Goal: Transaction & Acquisition: Purchase product/service

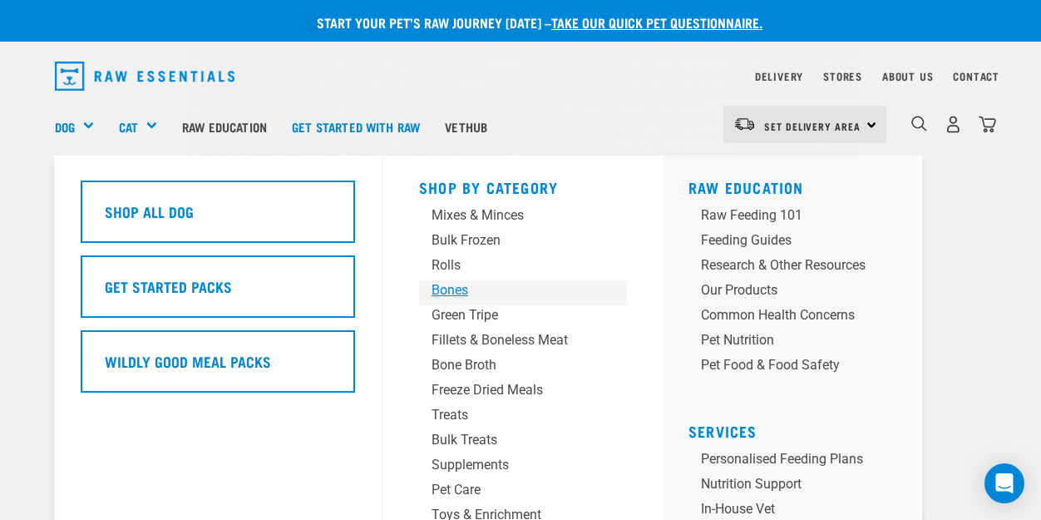
click at [443, 284] on div "Bones" at bounding box center [509, 290] width 155 height 20
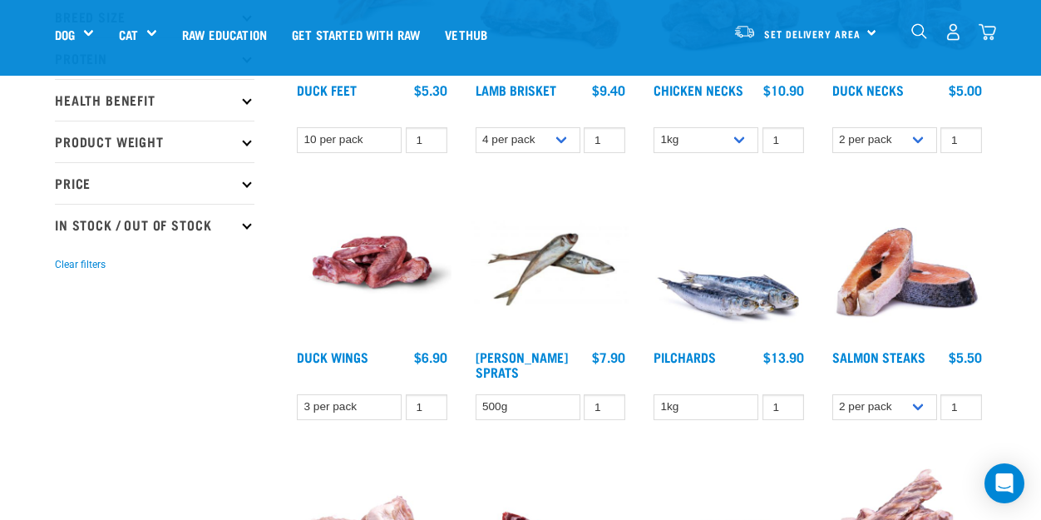
scroll to position [416, 0]
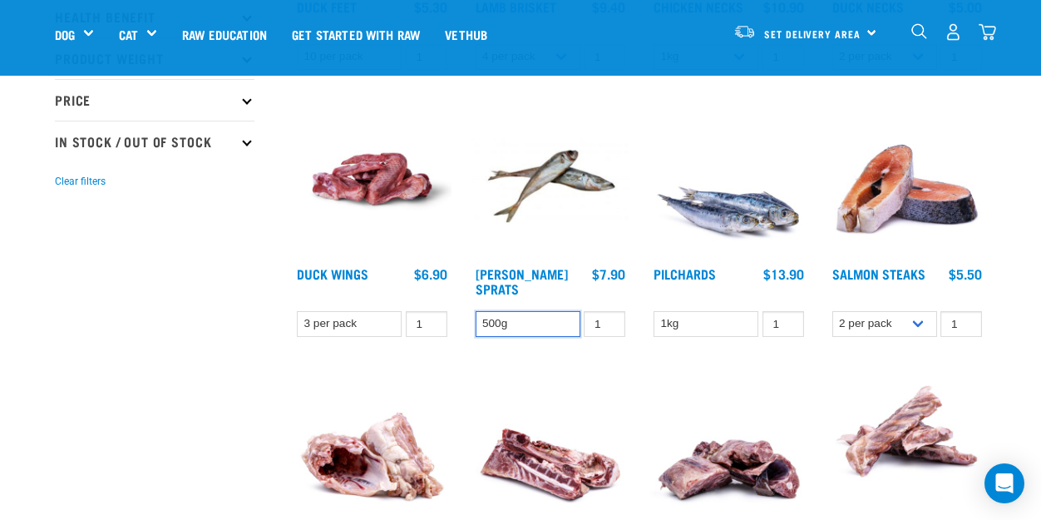
click at [552, 320] on select "500g" at bounding box center [528, 324] width 105 height 26
click at [733, 324] on select "1kg" at bounding box center [706, 324] width 105 height 26
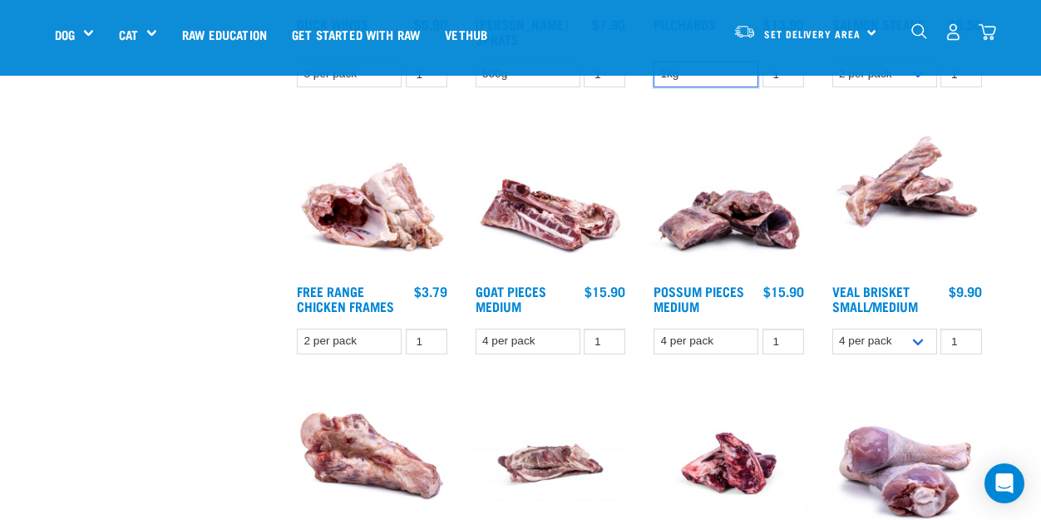
scroll to position [748, 0]
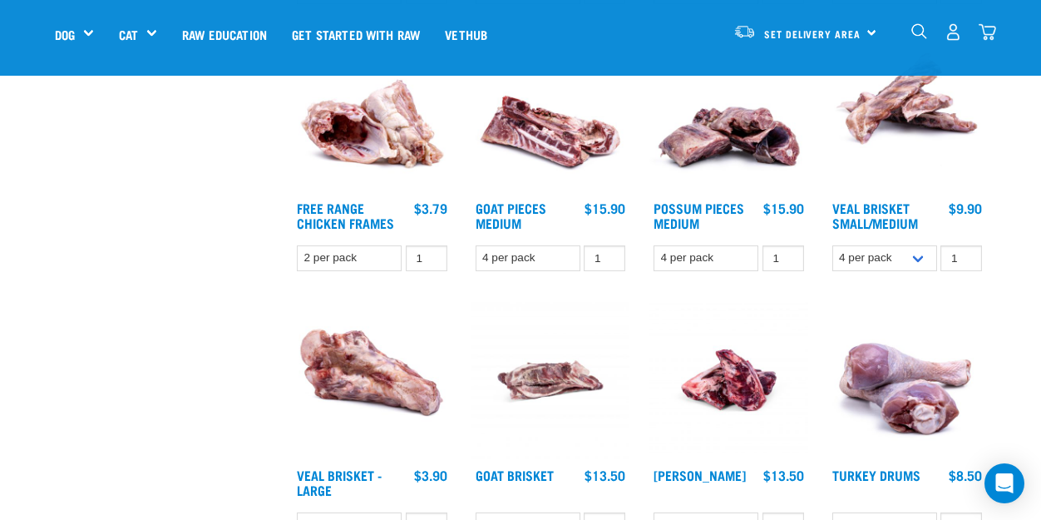
click at [716, 155] on img at bounding box center [728, 113] width 159 height 159
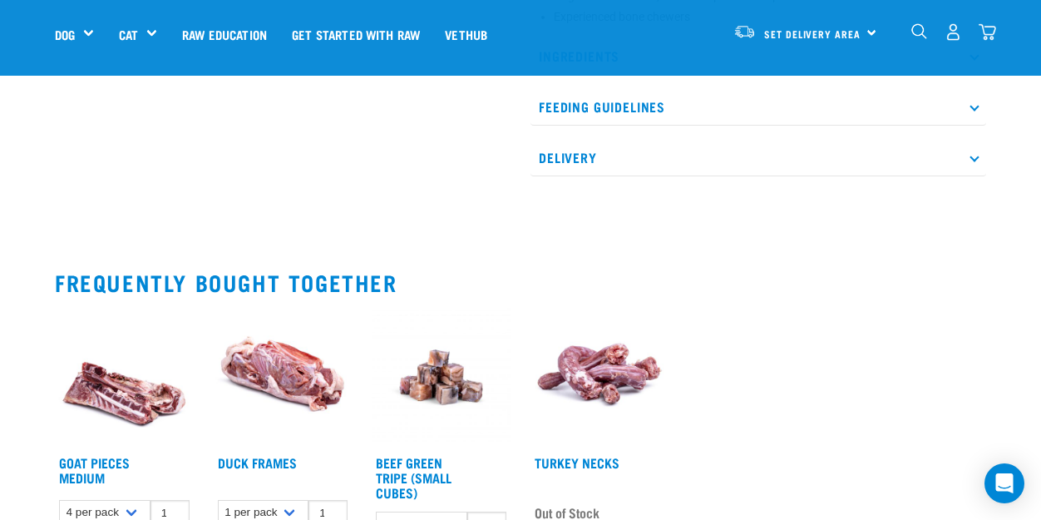
scroll to position [831, 0]
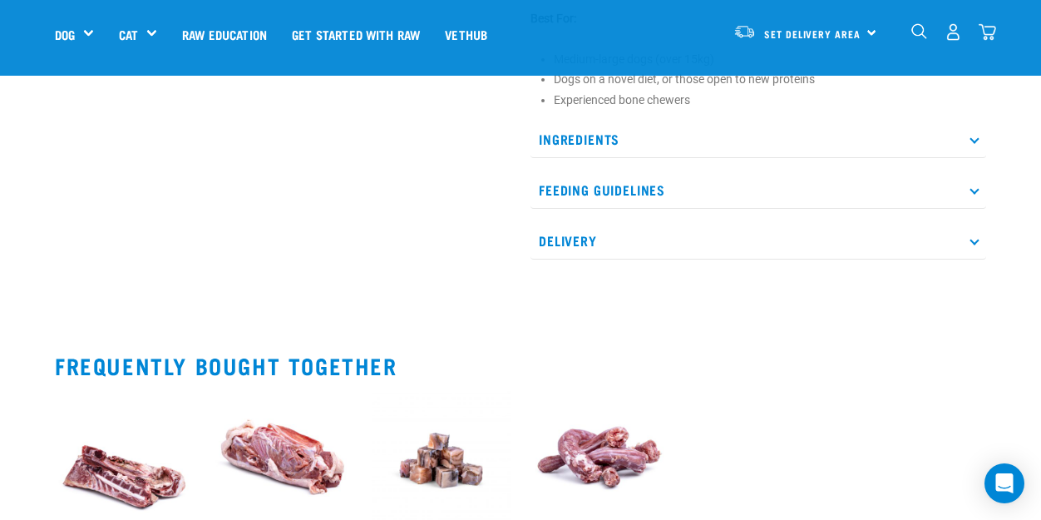
click at [964, 189] on p "Feeding Guidelines" at bounding box center [758, 189] width 456 height 37
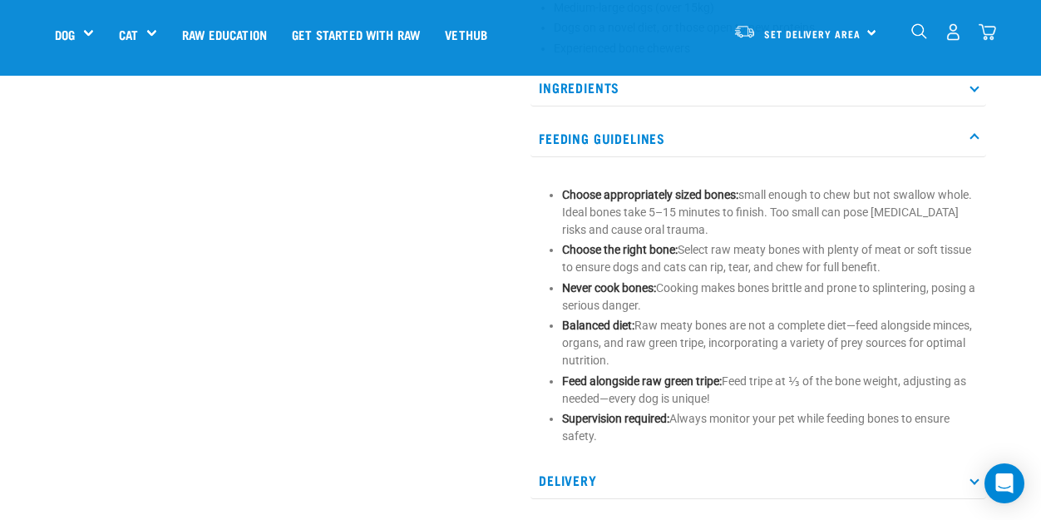
scroll to position [915, 0]
